Goal: Entertainment & Leisure: Consume media (video, audio)

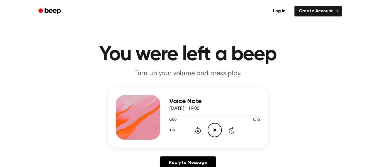
click at [212, 128] on icon "Play Audio" at bounding box center [215, 130] width 14 height 14
click at [212, 128] on icon "Pause Audio" at bounding box center [215, 130] width 14 height 14
click at [216, 127] on icon "Play Audio" at bounding box center [215, 130] width 14 height 14
click at [215, 132] on icon "Play Audio" at bounding box center [215, 130] width 14 height 14
click at [215, 126] on icon "Play Audio" at bounding box center [215, 130] width 14 height 14
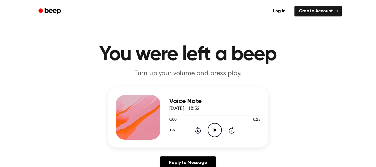
click at [214, 129] on icon "Play Audio" at bounding box center [215, 130] width 14 height 14
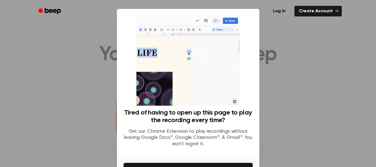
click at [290, 127] on div at bounding box center [188, 83] width 376 height 167
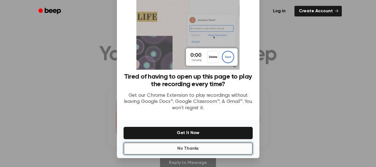
click at [218, 146] on button "No Thanks" at bounding box center [188, 148] width 129 height 12
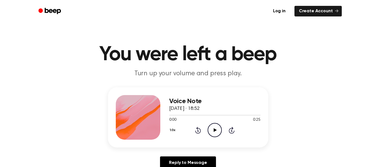
click at [219, 120] on div "0:00 0:25" at bounding box center [214, 120] width 91 height 6
click at [216, 127] on icon "Play Audio" at bounding box center [215, 130] width 14 height 14
click at [214, 126] on icon "Play Audio" at bounding box center [215, 130] width 14 height 14
click at [214, 127] on icon "Play Audio" at bounding box center [215, 130] width 14 height 14
click at [216, 125] on icon "Play Audio" at bounding box center [215, 130] width 14 height 14
